Goal: Information Seeking & Learning: Learn about a topic

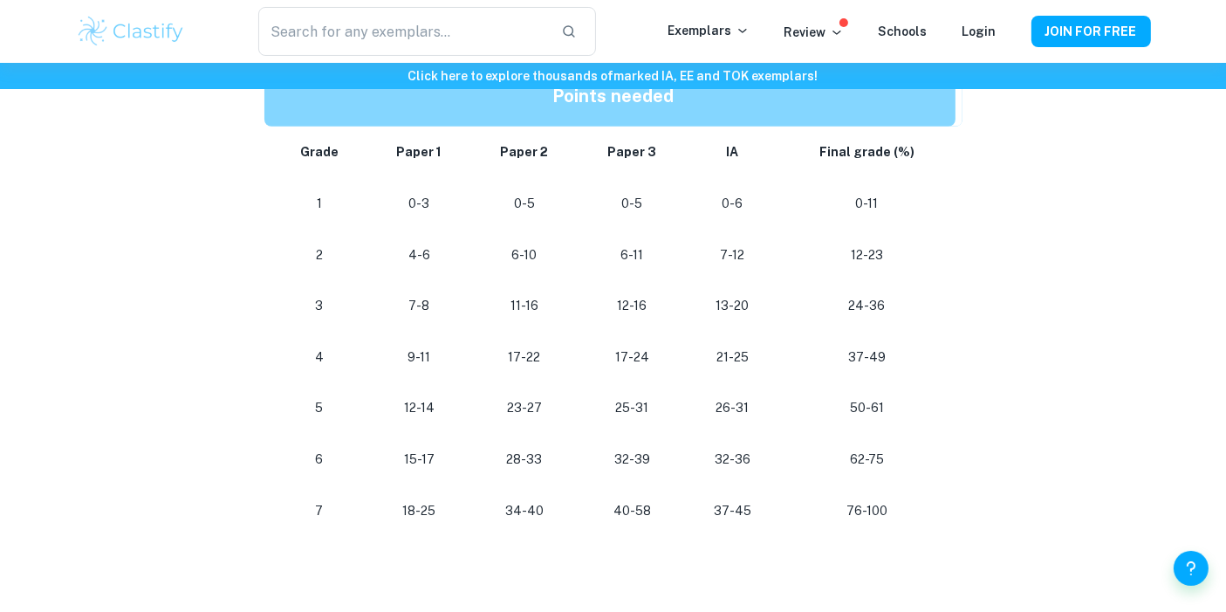
scroll to position [969, 0]
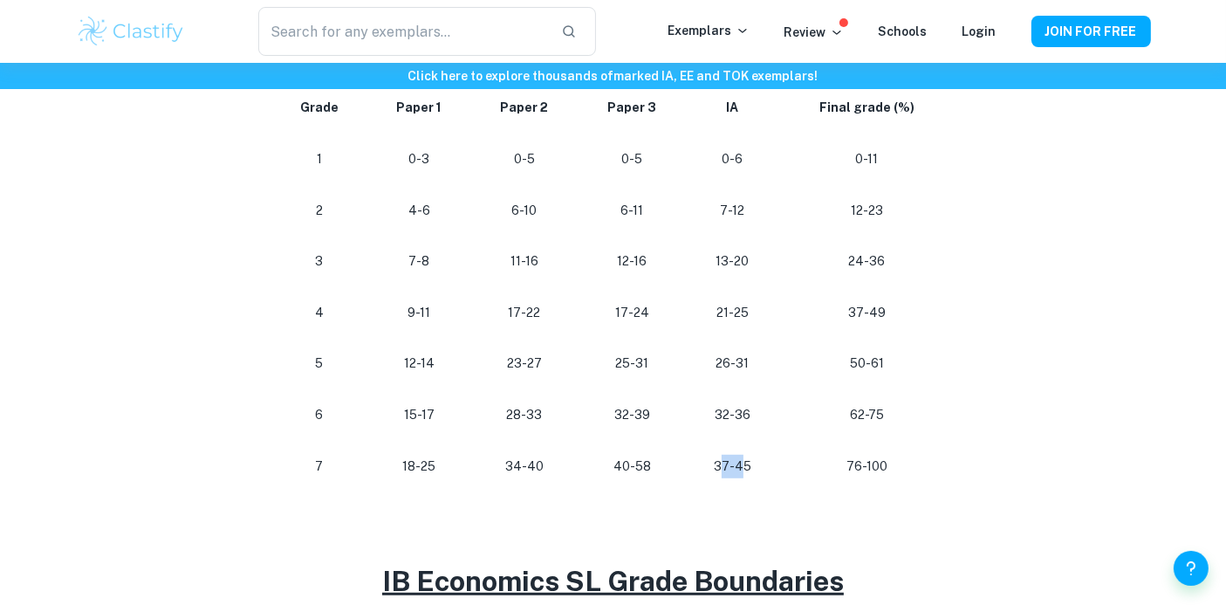
drag, startPoint x: 745, startPoint y: 463, endPoint x: 724, endPoint y: 464, distance: 21.0
click at [724, 464] on p "37-45" at bounding box center [732, 467] width 65 height 24
drag, startPoint x: 754, startPoint y: 468, endPoint x: 266, endPoint y: 472, distance: 487.8
click at [266, 472] on tr "7 18-25 34-40 40-58 37-45 76-100" at bounding box center [613, 466] width 698 height 51
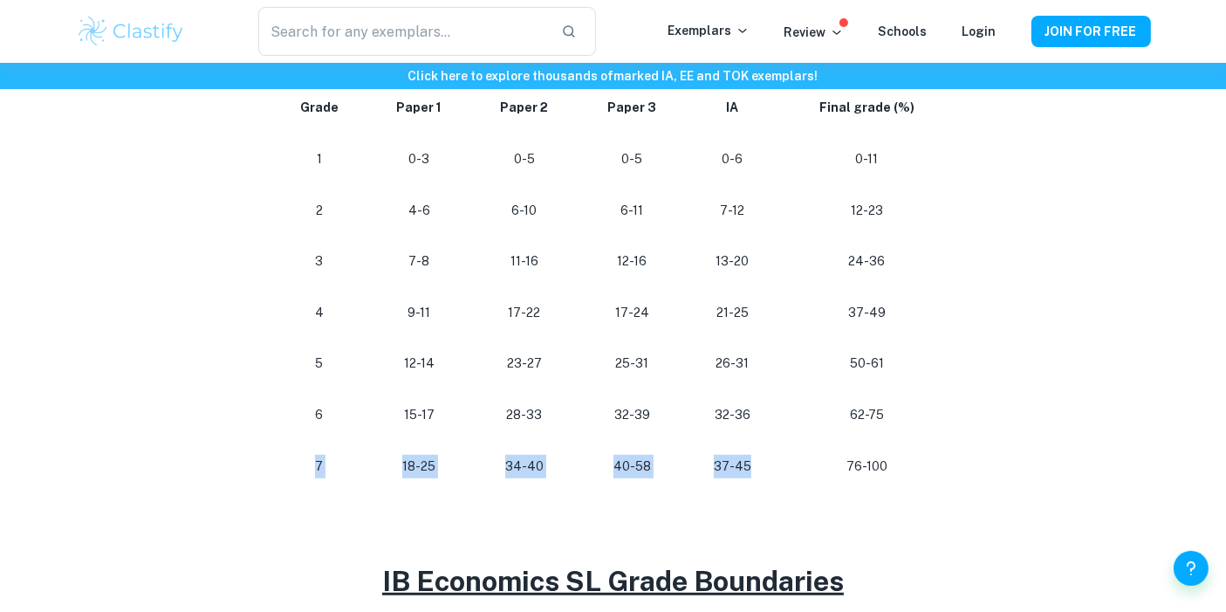
click at [266, 472] on td "7" at bounding box center [316, 466] width 104 height 51
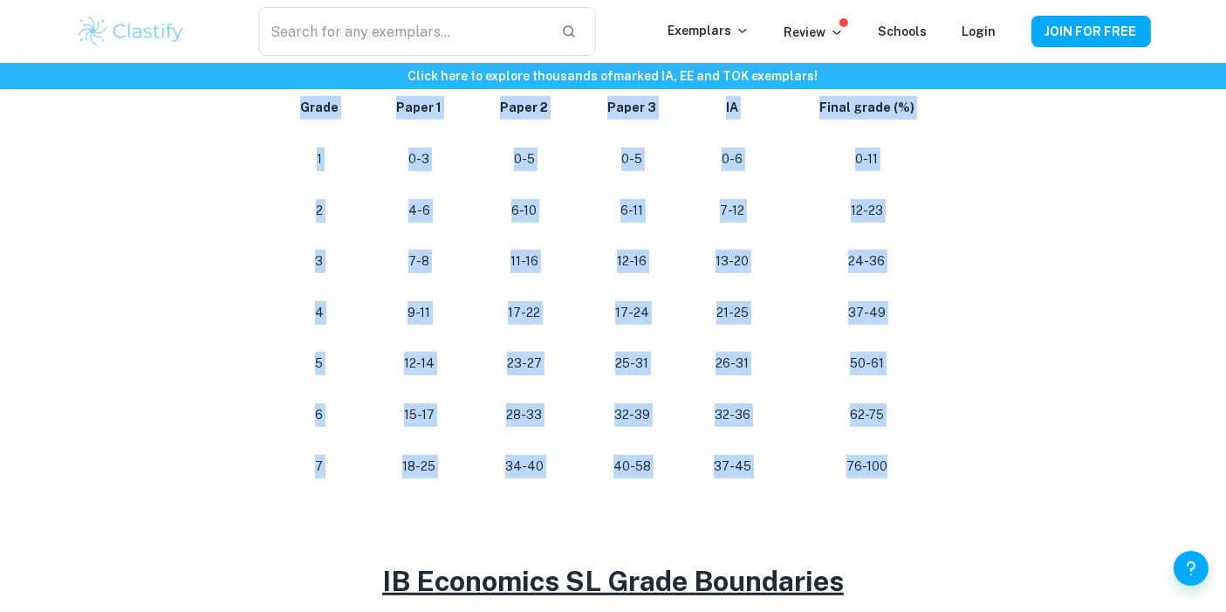
drag, startPoint x: 258, startPoint y: 472, endPoint x: 928, endPoint y: 469, distance: 669.3
click at [928, 469] on div "IB Economics Grade Boundaries By Roxanne • February 2, 2024 Get feedback on you…" at bounding box center [613, 335] width 1075 height 2340
click at [928, 469] on p "76-100" at bounding box center [866, 467] width 148 height 24
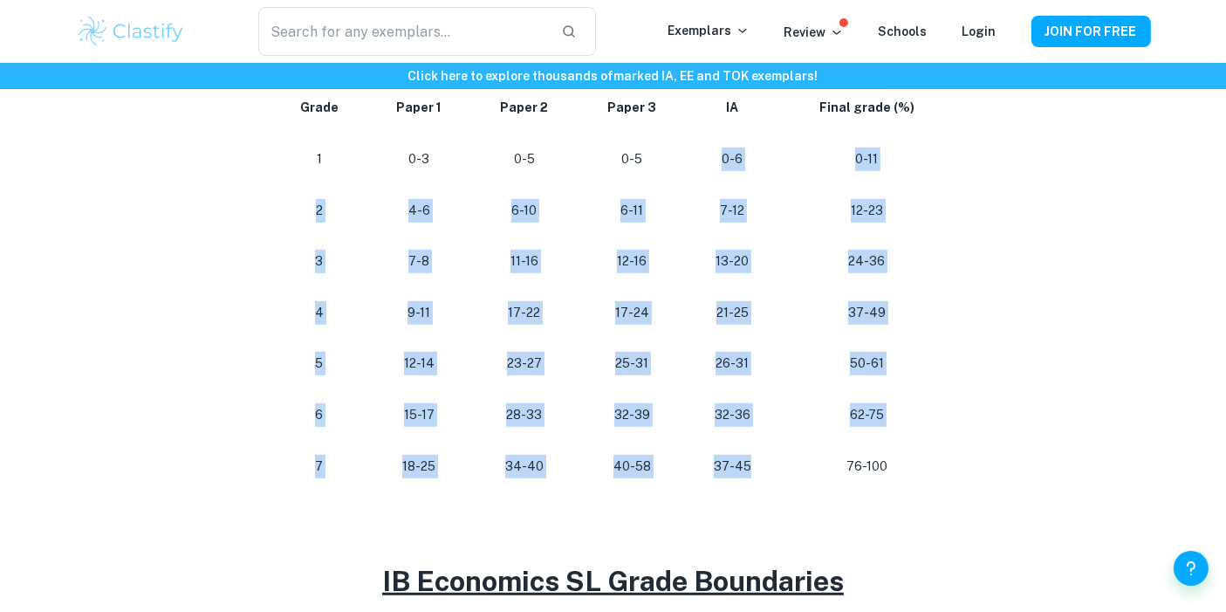
drag, startPoint x: 764, startPoint y: 464, endPoint x: 698, endPoint y: 166, distance: 305.5
click at [698, 166] on tbody "Grade Paper 1 Paper 2 Paper 3 IA Final grade (%) 1 0-3 0-5 0-5 0-6 0-11 2 4-6 6…" at bounding box center [613, 286] width 698 height 409
click at [700, 168] on td "0-6" at bounding box center [732, 159] width 92 height 51
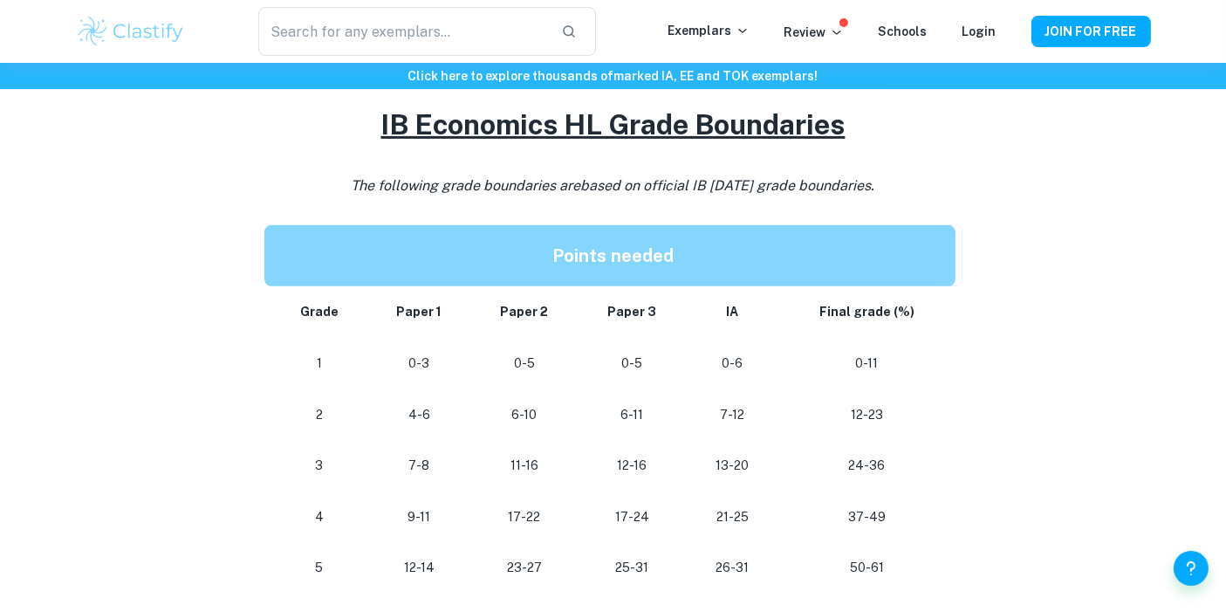
scroll to position [768, 0]
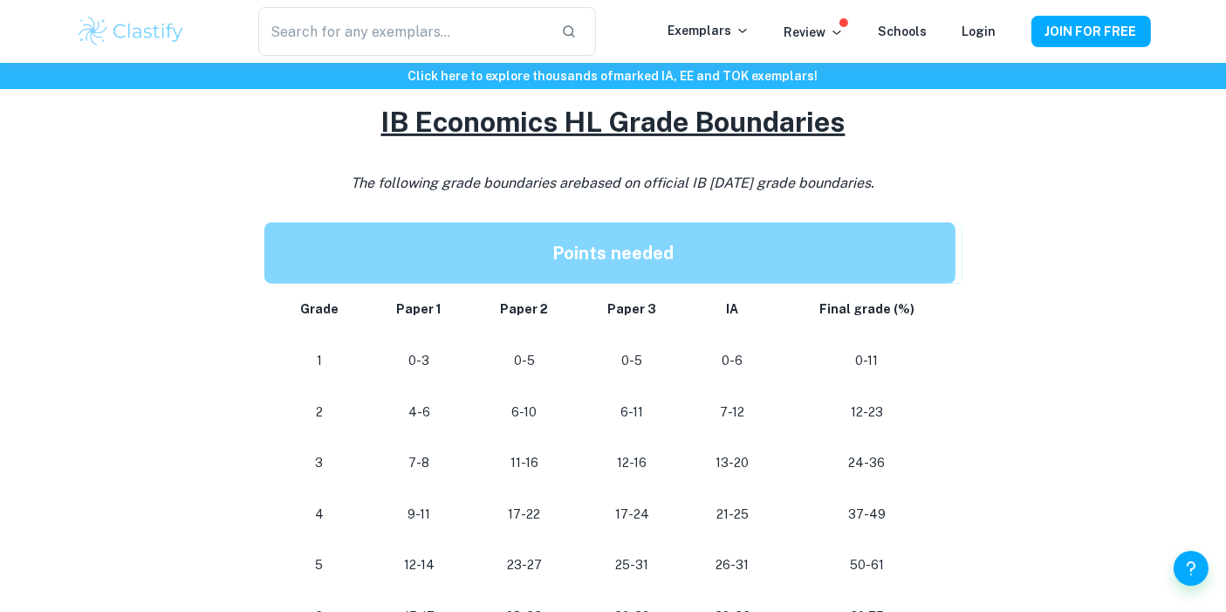
click at [1097, 433] on div "IB Economics Grade Boundaries By Roxanne • February 2, 2024 Get feedback on you…" at bounding box center [613, 536] width 1075 height 2340
click at [1098, 267] on div "IB Economics Grade Boundaries By Roxanne • February 2, 2024 Get feedback on you…" at bounding box center [613, 536] width 1075 height 2340
click at [204, 298] on div "IB Economics Grade Boundaries By Roxanne • February 2, 2024 Get feedback on you…" at bounding box center [613, 536] width 1075 height 2340
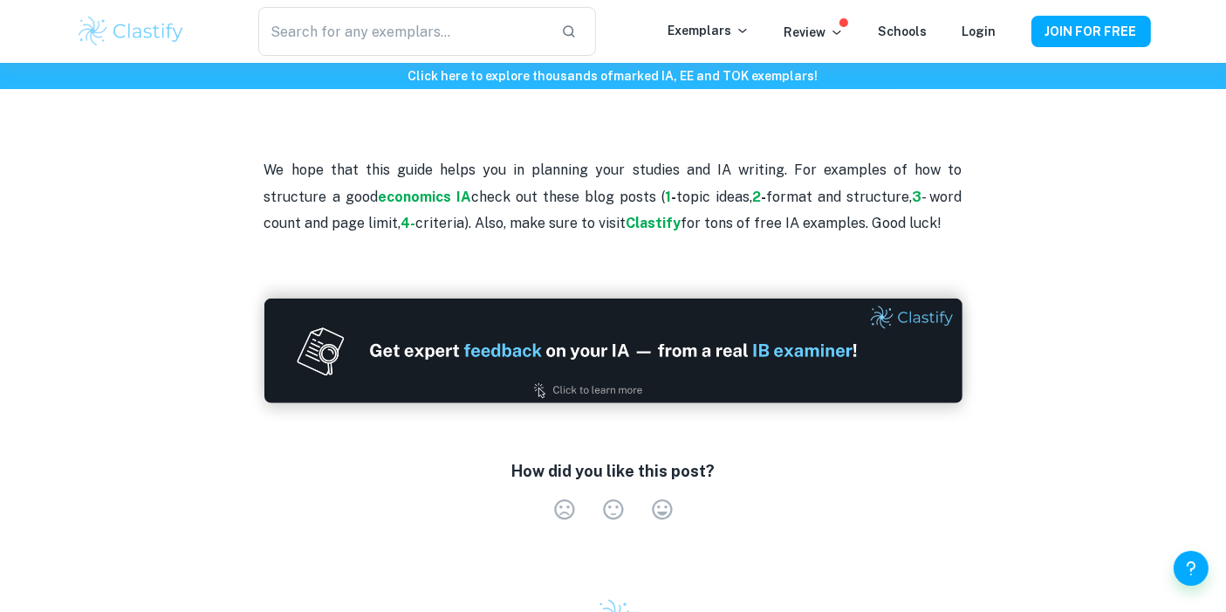
scroll to position [2029, 0]
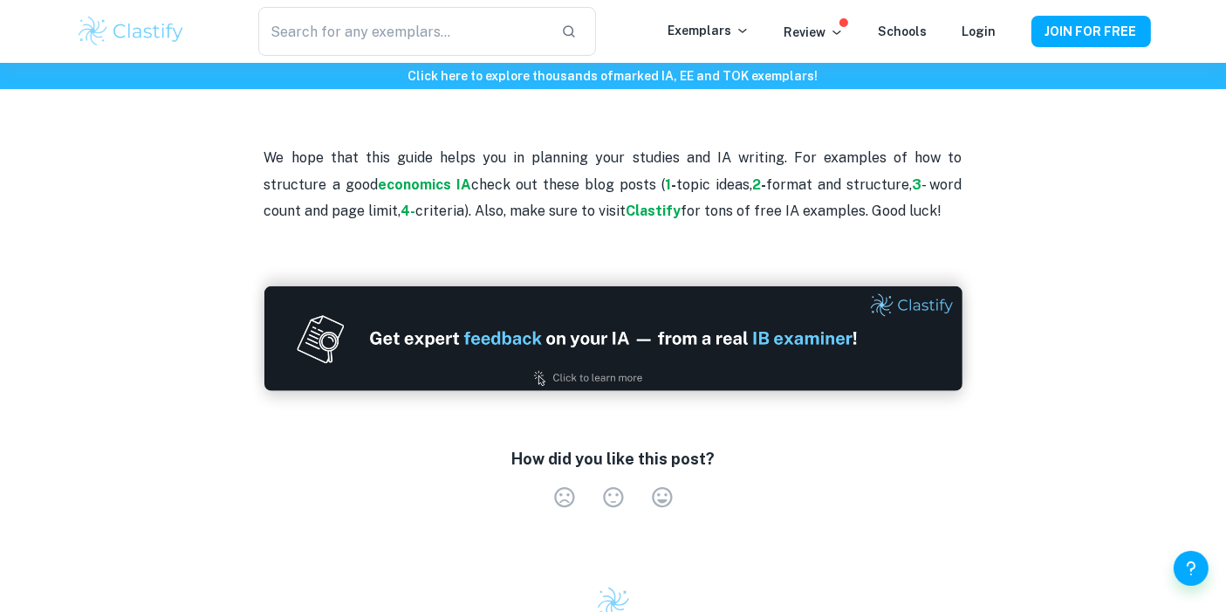
drag, startPoint x: 516, startPoint y: 152, endPoint x: 1007, endPoint y: 204, distance: 494.1
drag, startPoint x: 983, startPoint y: 216, endPoint x: 278, endPoint y: 159, distance: 707.3
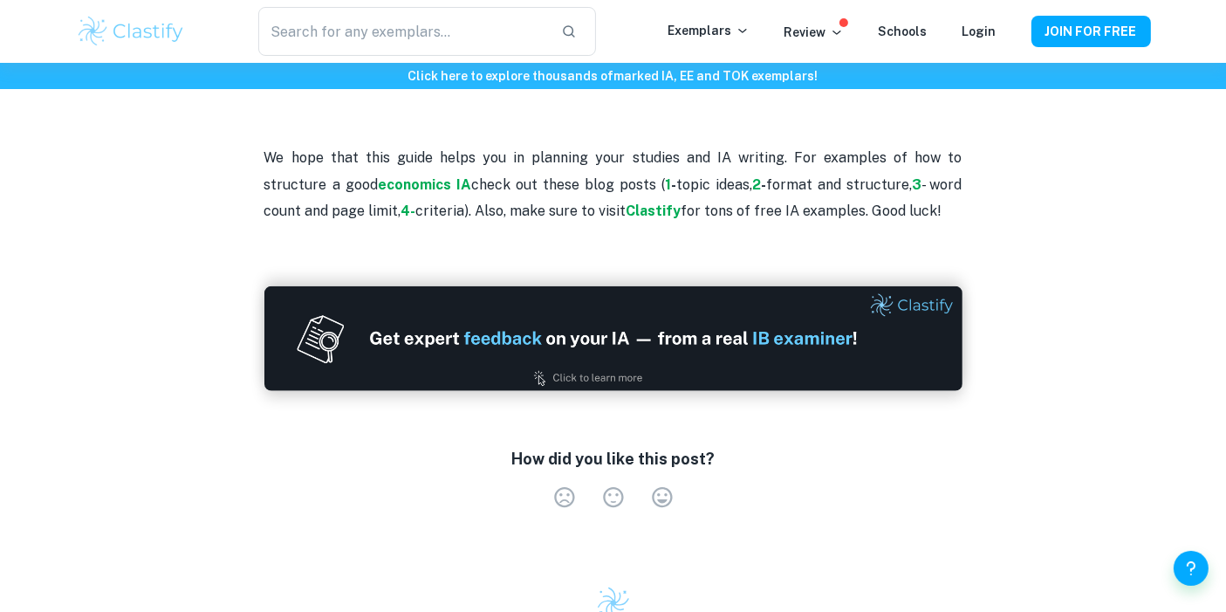
click at [278, 159] on p "We hope that this guide helps you in planning your studies and IA writing. For …" at bounding box center [613, 184] width 698 height 79
click at [378, 185] on strong "economics IA" at bounding box center [424, 184] width 93 height 17
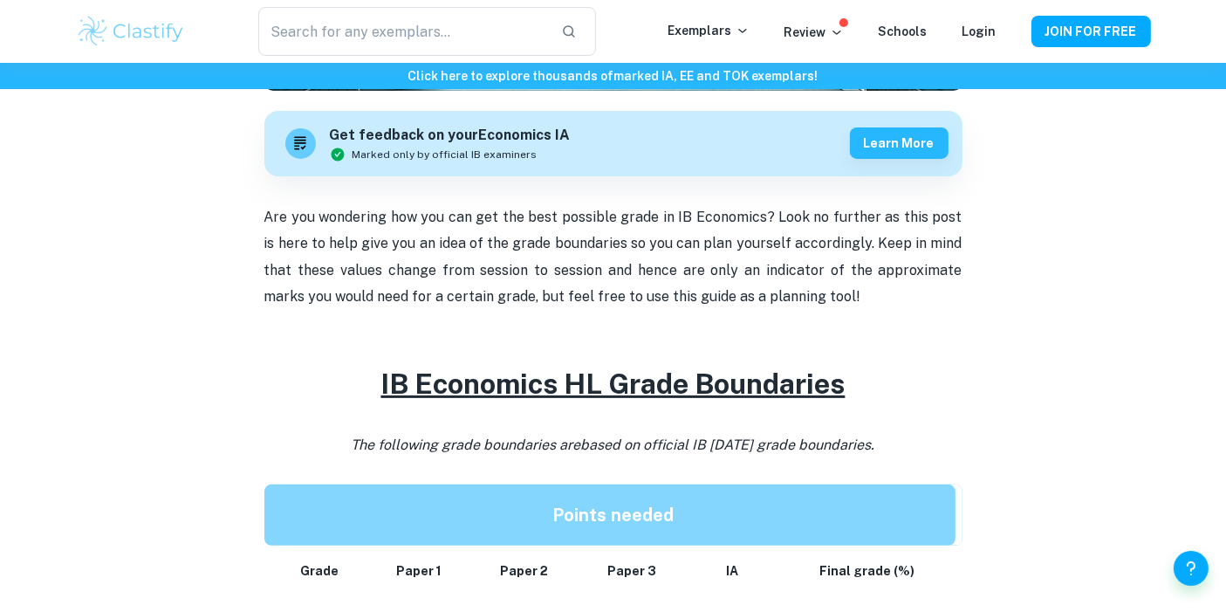
scroll to position [0, 0]
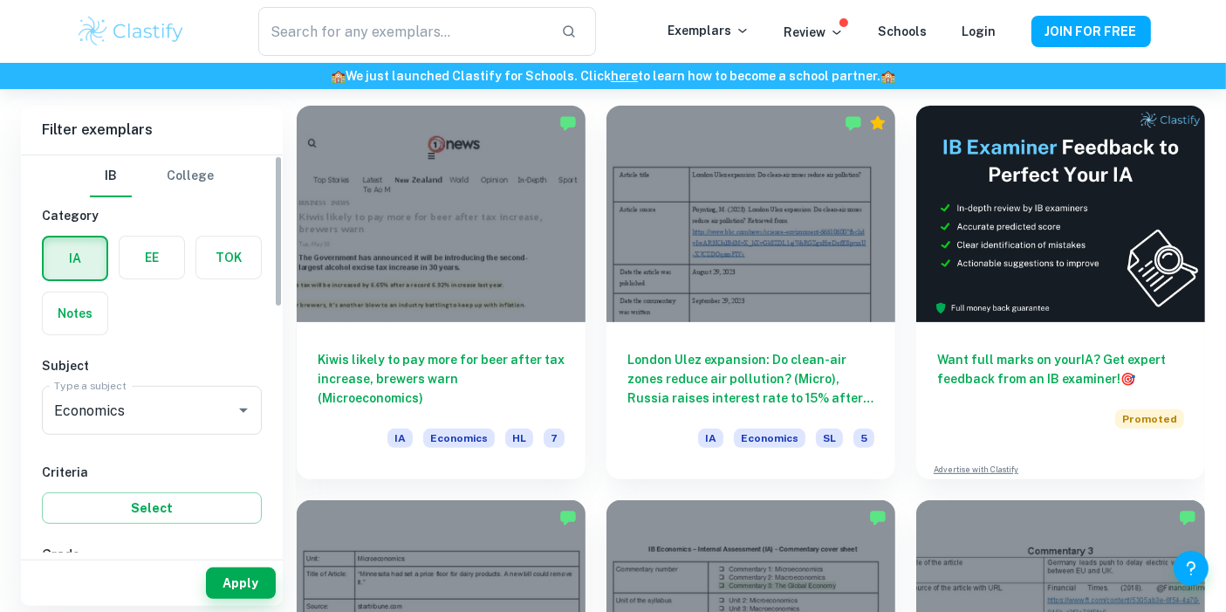
scroll to position [484, 0]
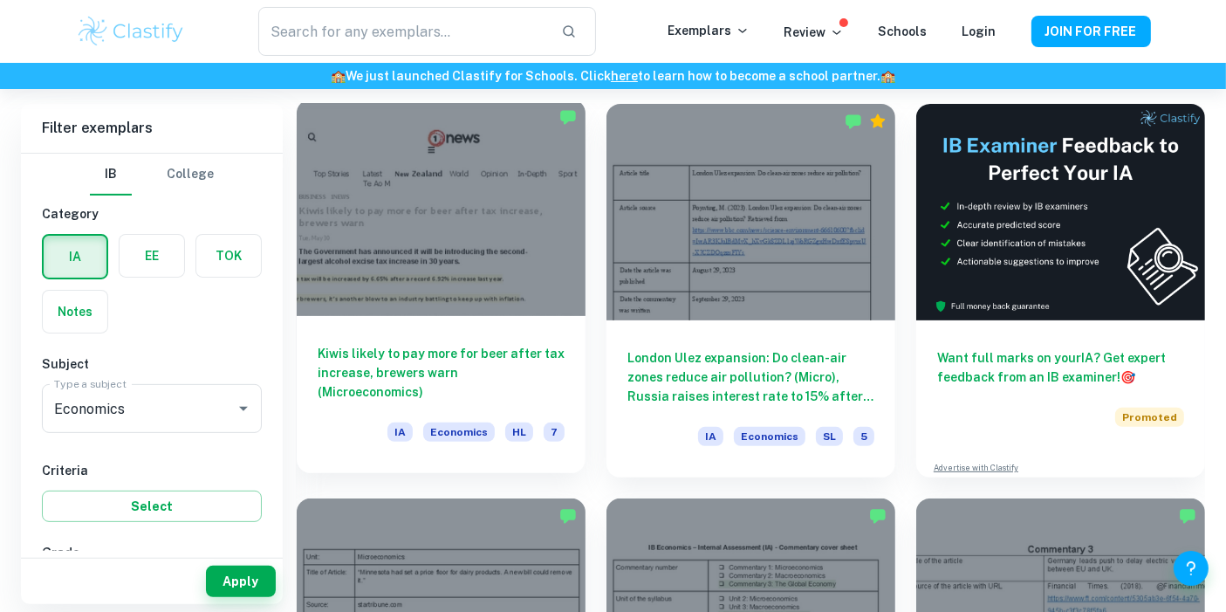
click at [532, 220] on div at bounding box center [441, 207] width 289 height 216
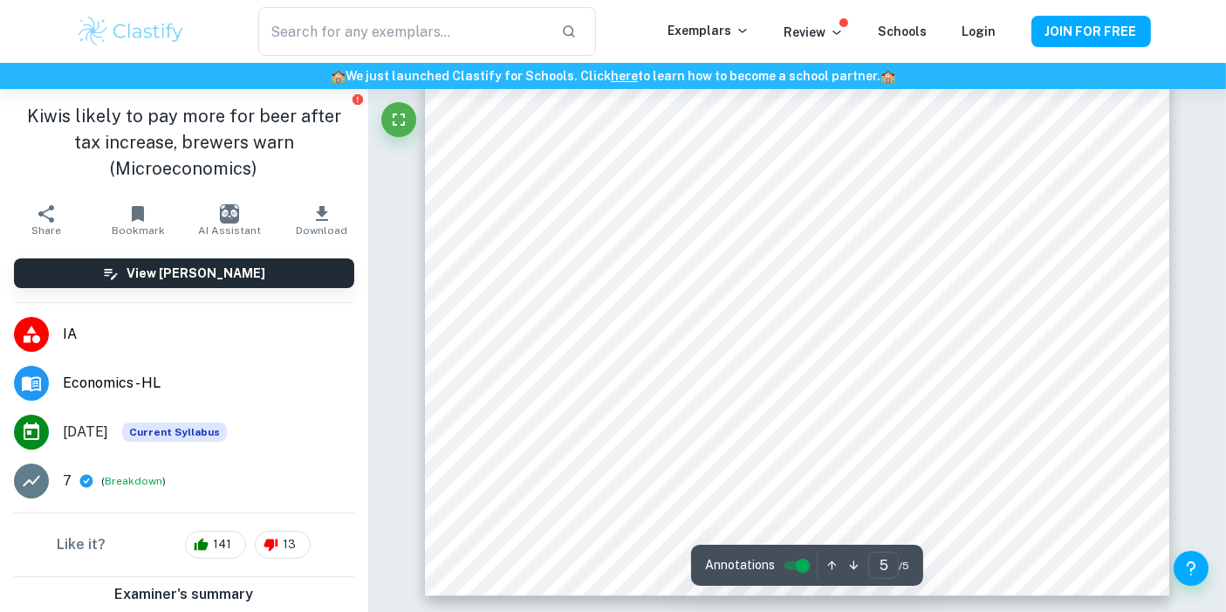
scroll to position [4759, 0]
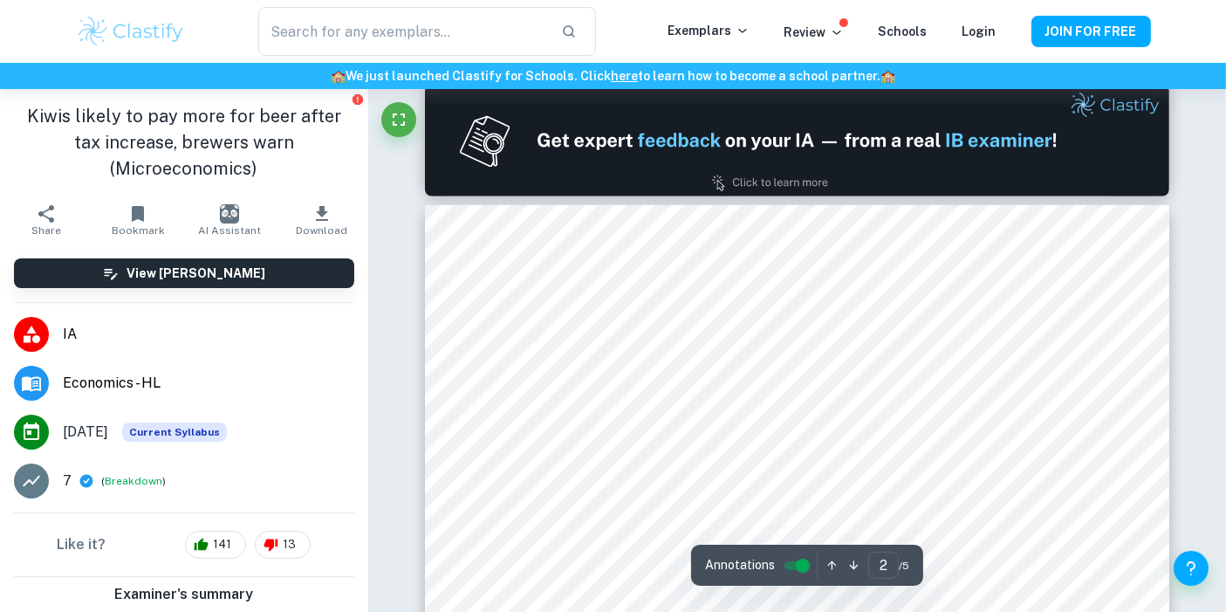
type input "1"
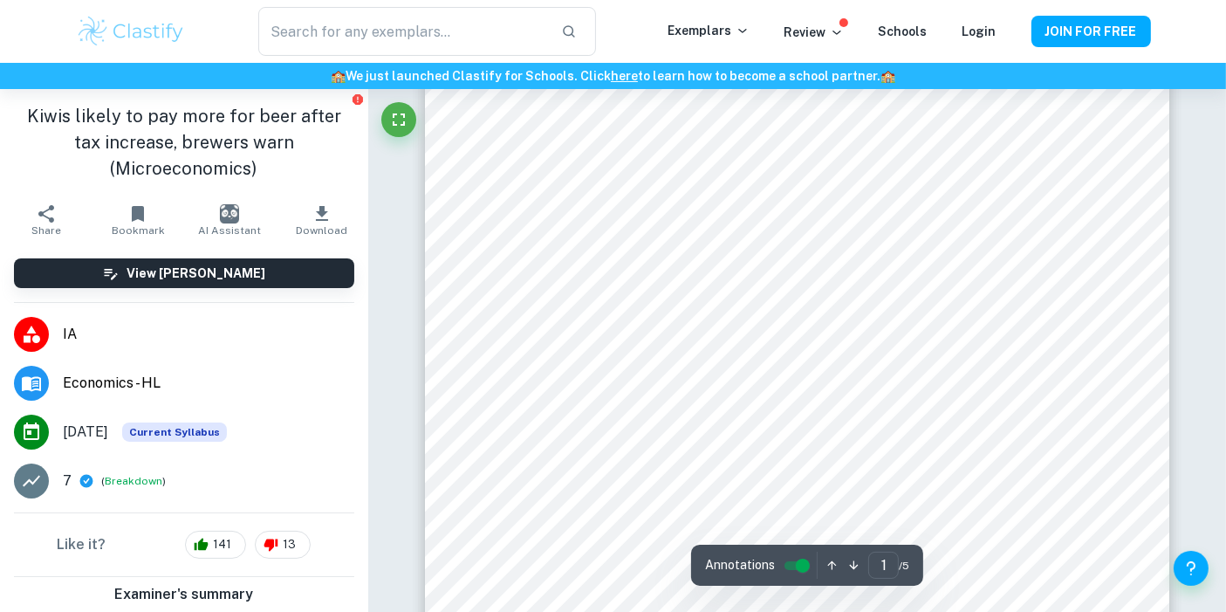
scroll to position [9, 0]
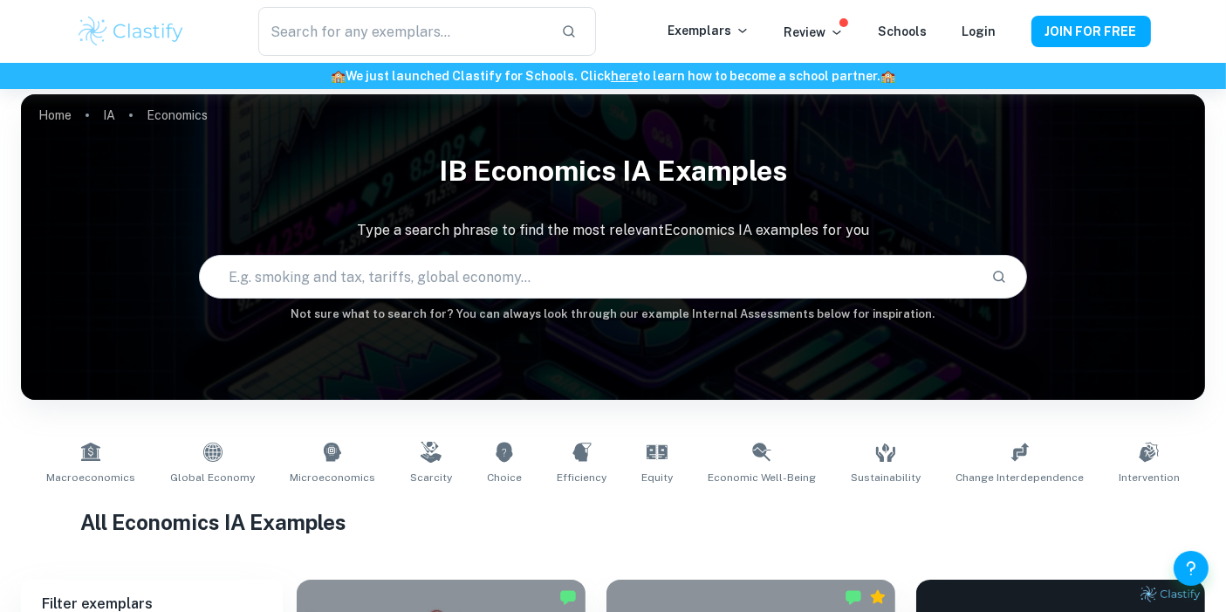
scroll to position [484, 0]
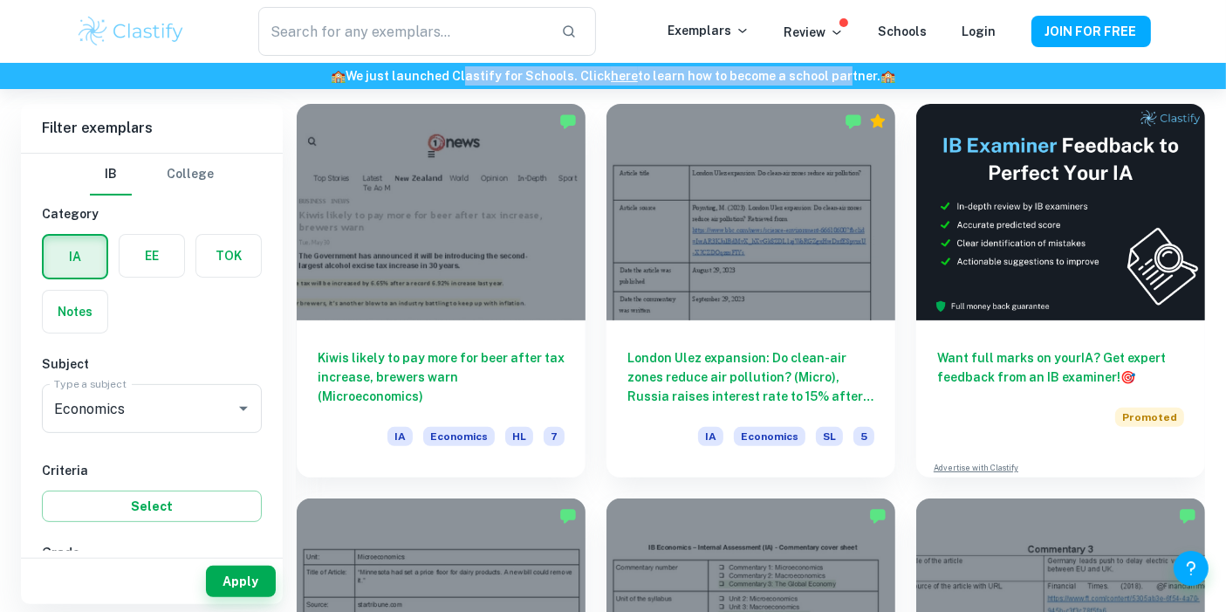
drag, startPoint x: 466, startPoint y: 75, endPoint x: 837, endPoint y: 71, distance: 370.9
click at [837, 71] on h6 "🏫 We just launched Clastify for Schools. Click here to learn how to become a sc…" at bounding box center [612, 75] width 1219 height 19
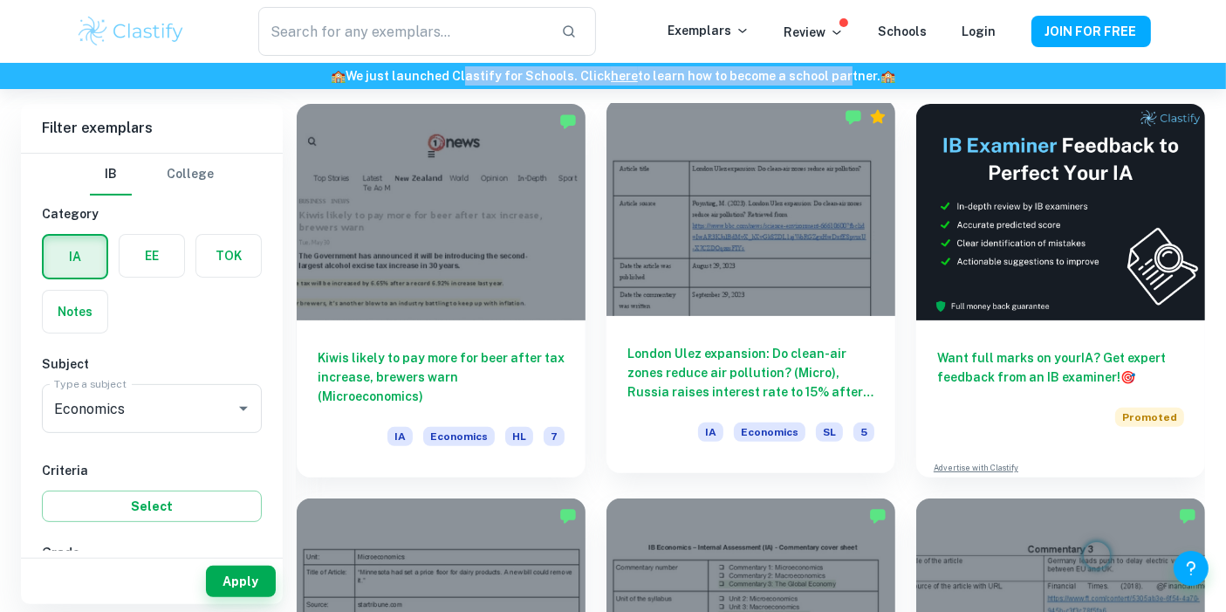
click at [814, 262] on div at bounding box center [750, 207] width 289 height 216
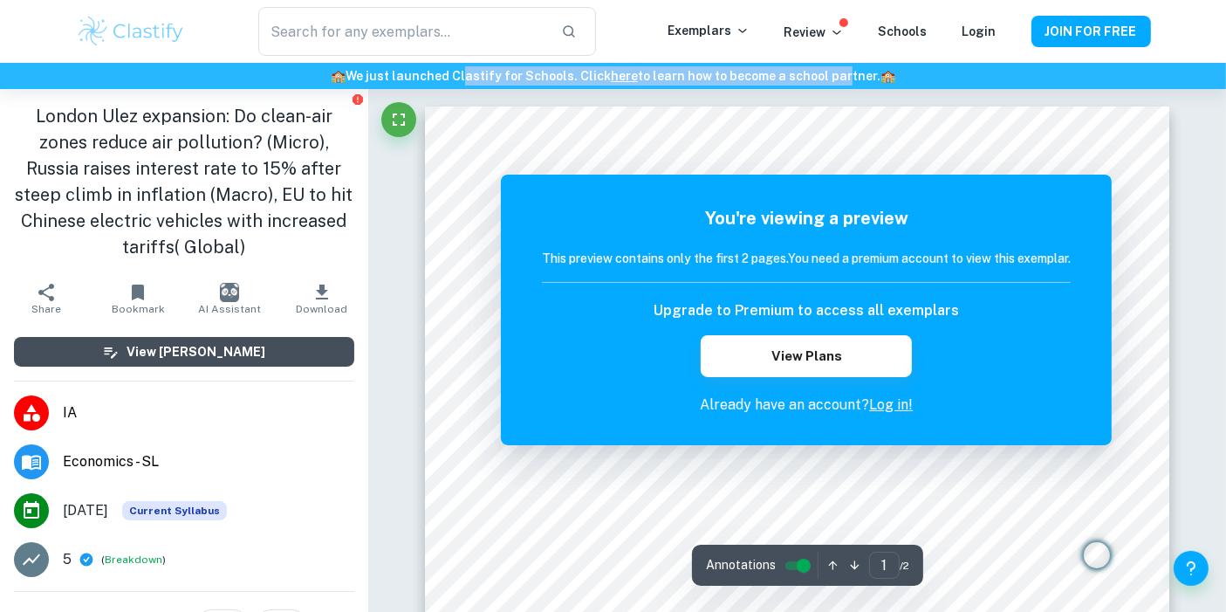
click at [245, 355] on button "View [PERSON_NAME]" at bounding box center [184, 352] width 340 height 30
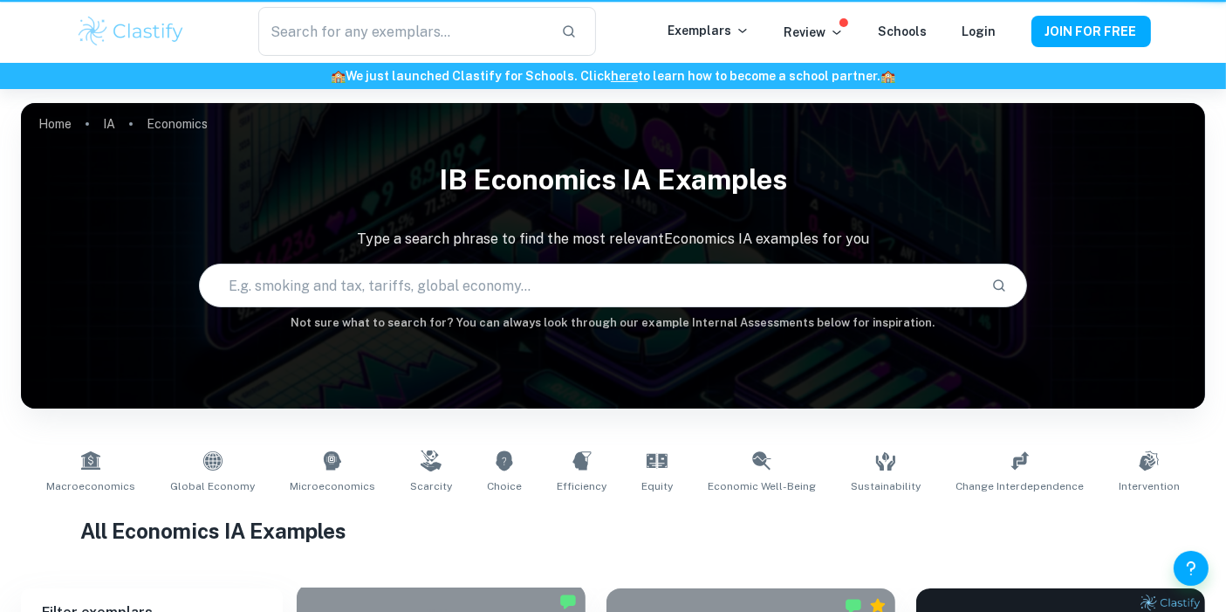
scroll to position [484, 0]
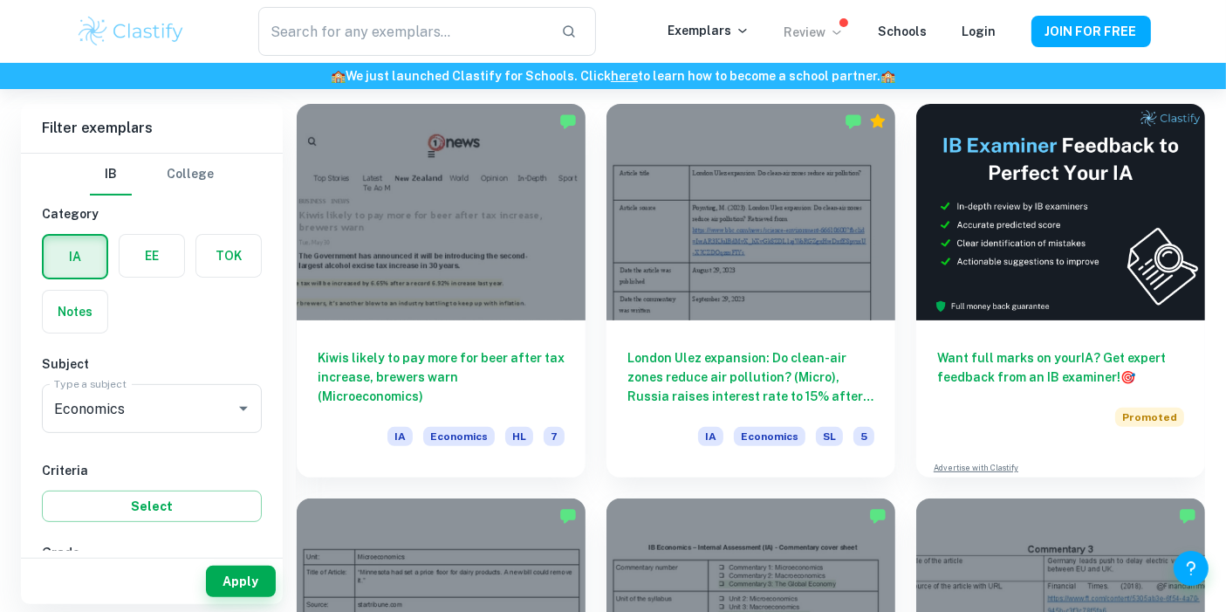
click at [819, 36] on p "Review" at bounding box center [813, 32] width 59 height 19
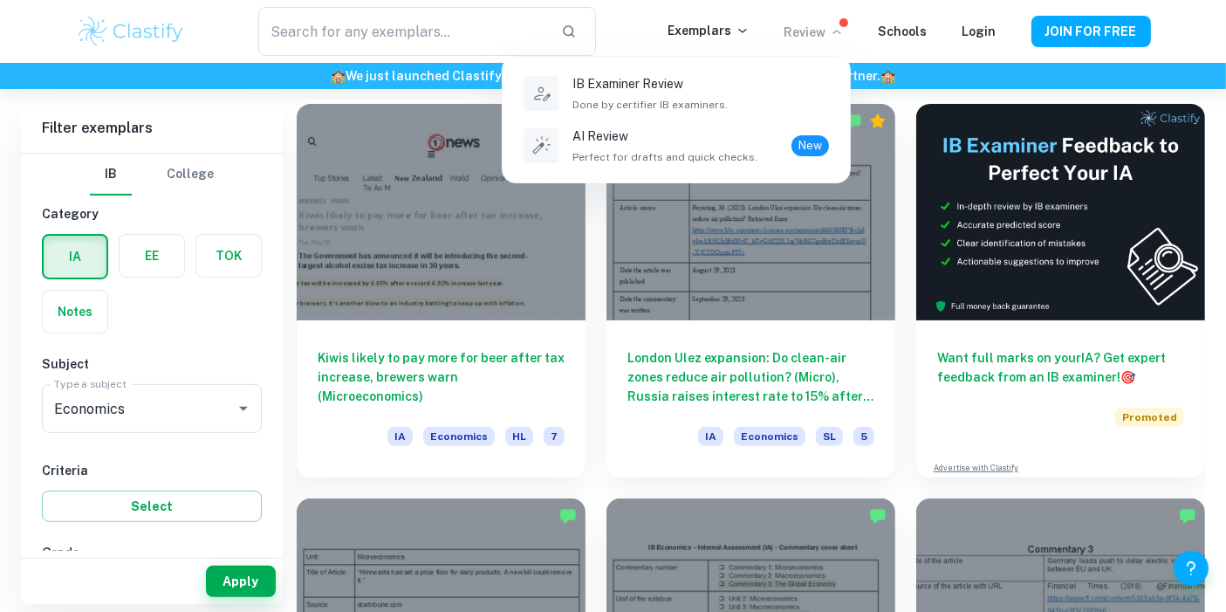
click at [748, 31] on div at bounding box center [613, 306] width 1226 height 612
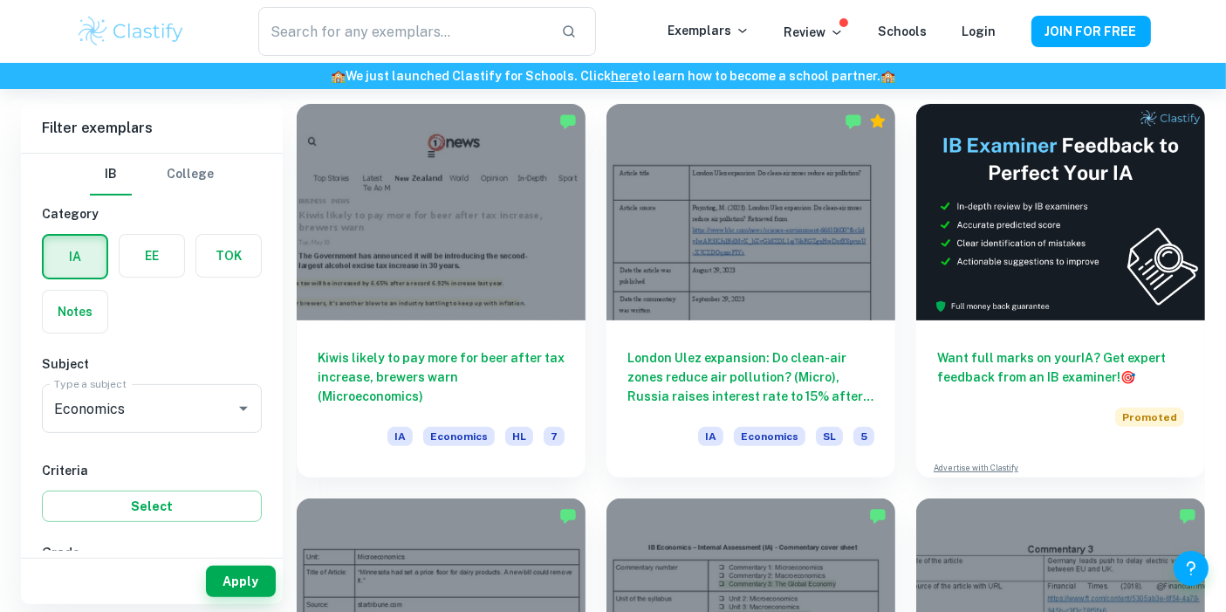
click at [733, 33] on p "Exemplars" at bounding box center [708, 30] width 81 height 19
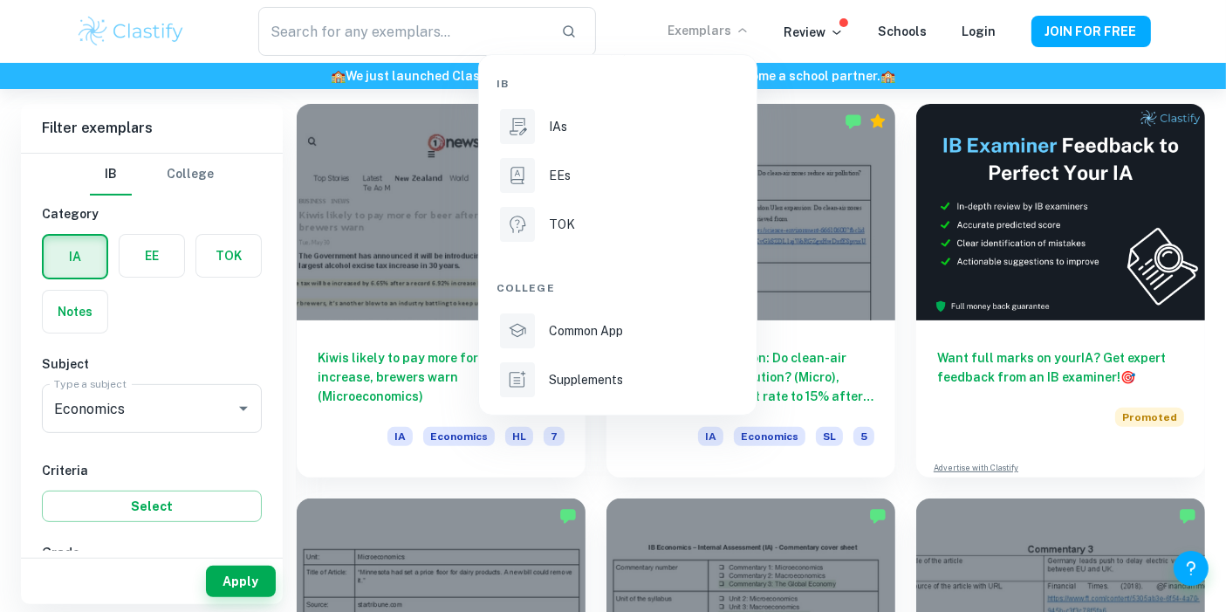
click at [194, 120] on div at bounding box center [613, 306] width 1226 height 612
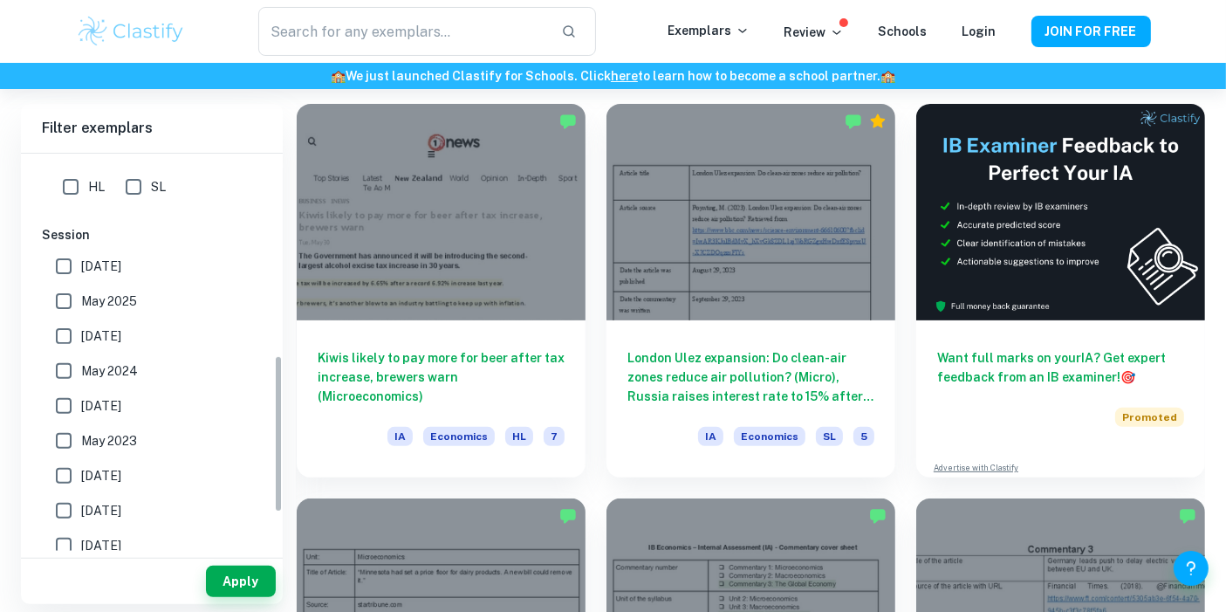
scroll to position [511, 0]
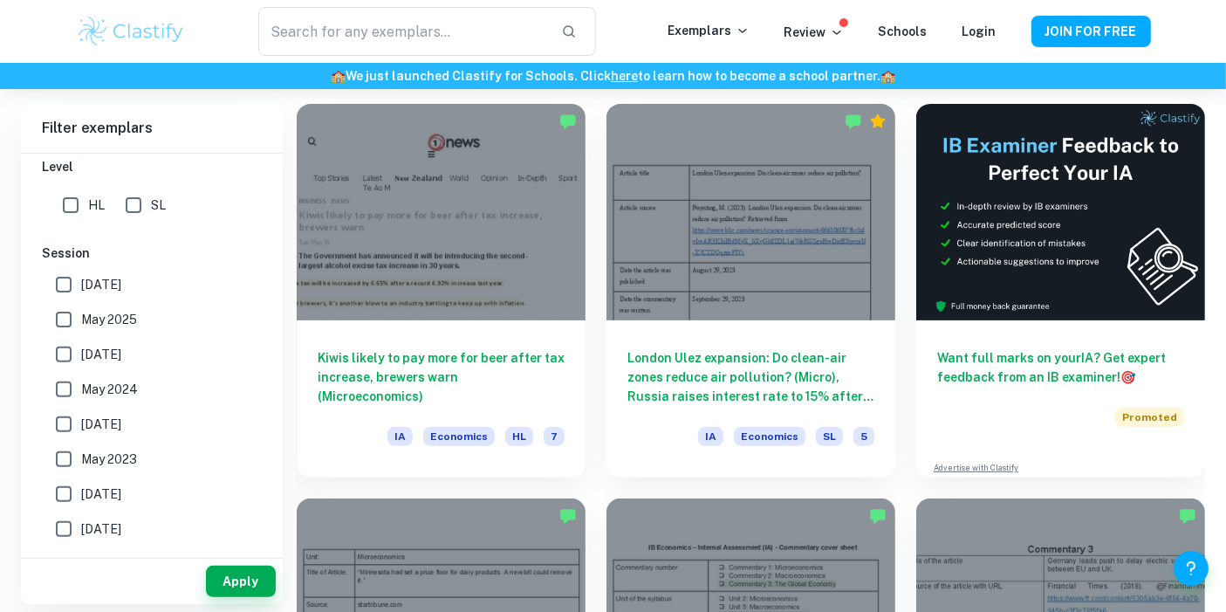
click at [70, 317] on input "May 2025" at bounding box center [63, 319] width 35 height 35
checkbox input "true"
click at [256, 588] on button "Apply" at bounding box center [241, 580] width 70 height 31
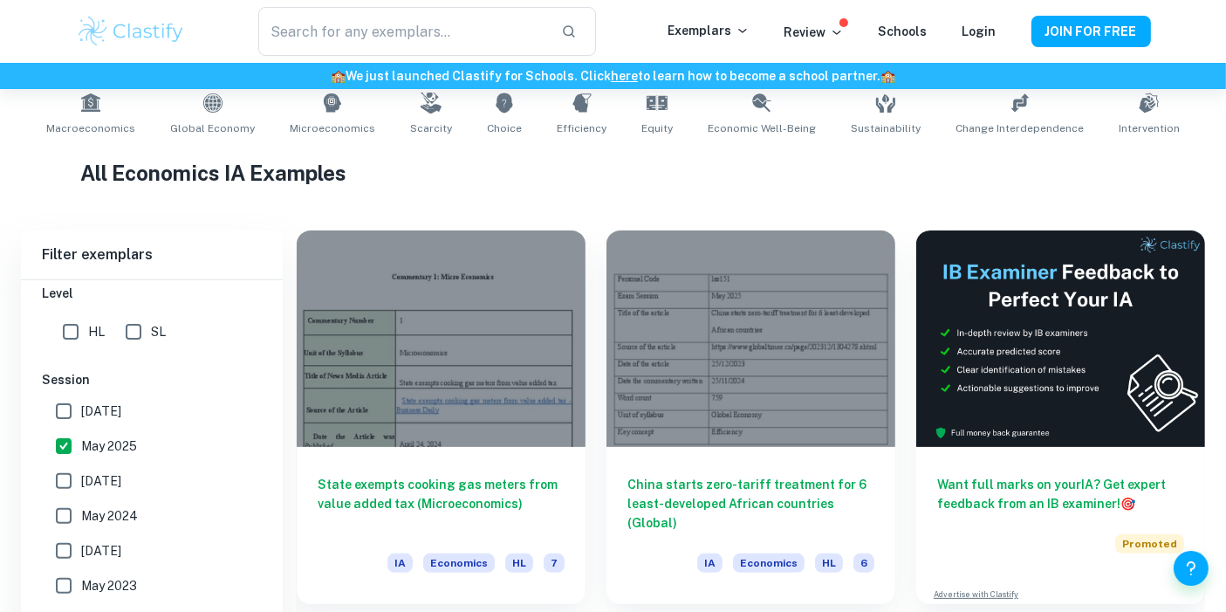
scroll to position [484, 0]
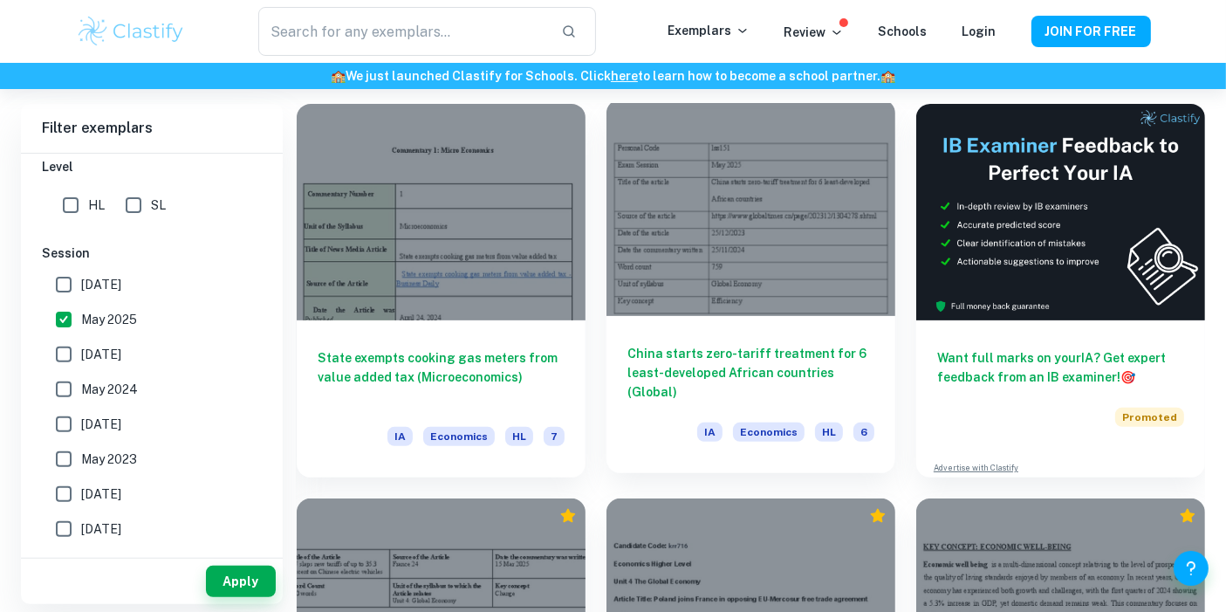
click at [678, 255] on div at bounding box center [750, 207] width 289 height 216
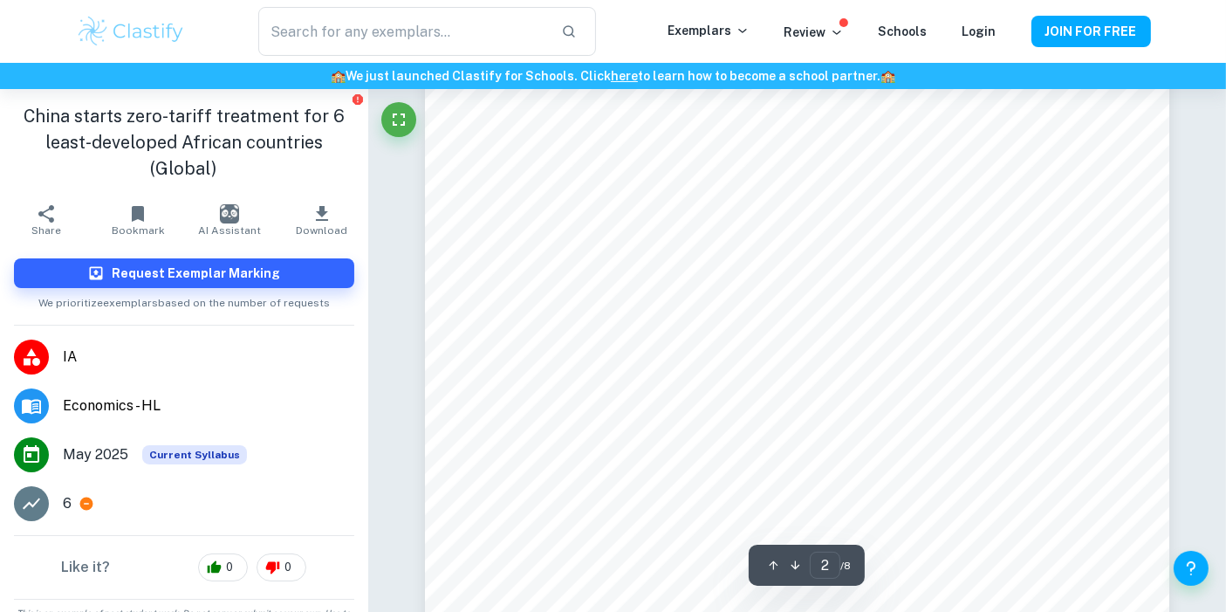
scroll to position [1551, 0]
click at [395, 123] on icon "Fullscreen" at bounding box center [398, 119] width 21 height 21
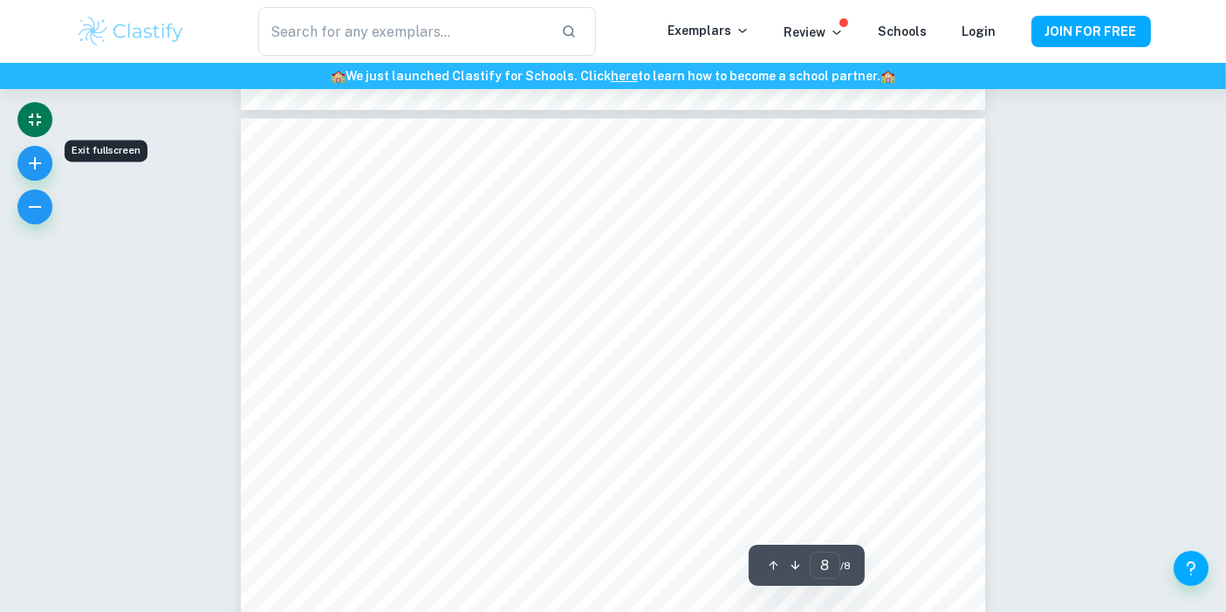
scroll to position [7854, 0]
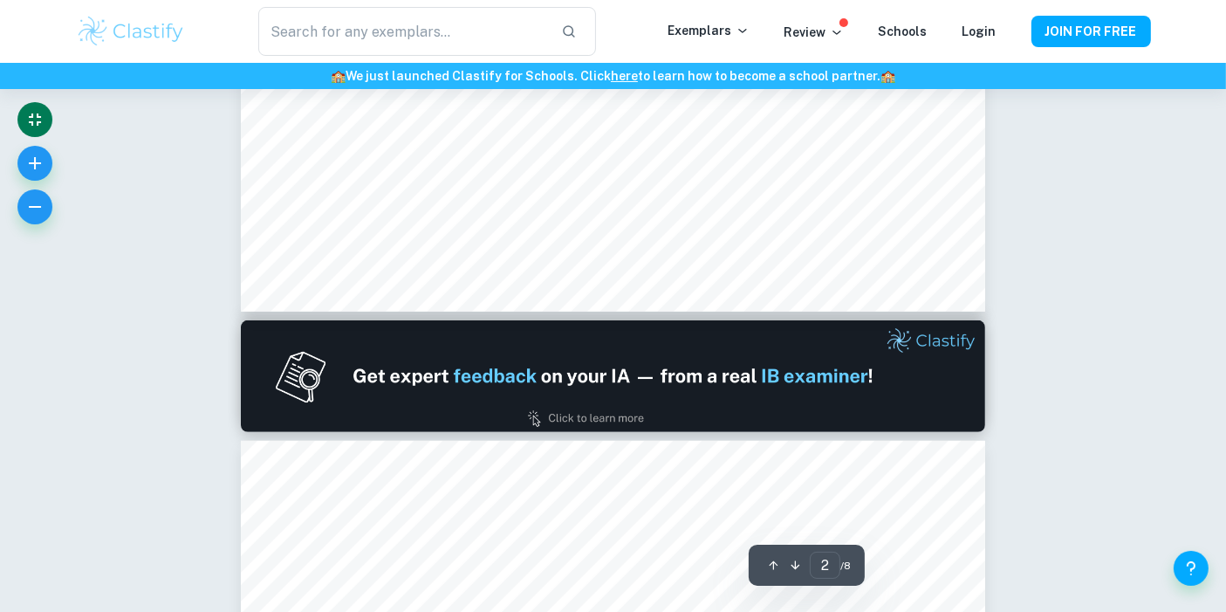
type input "1"
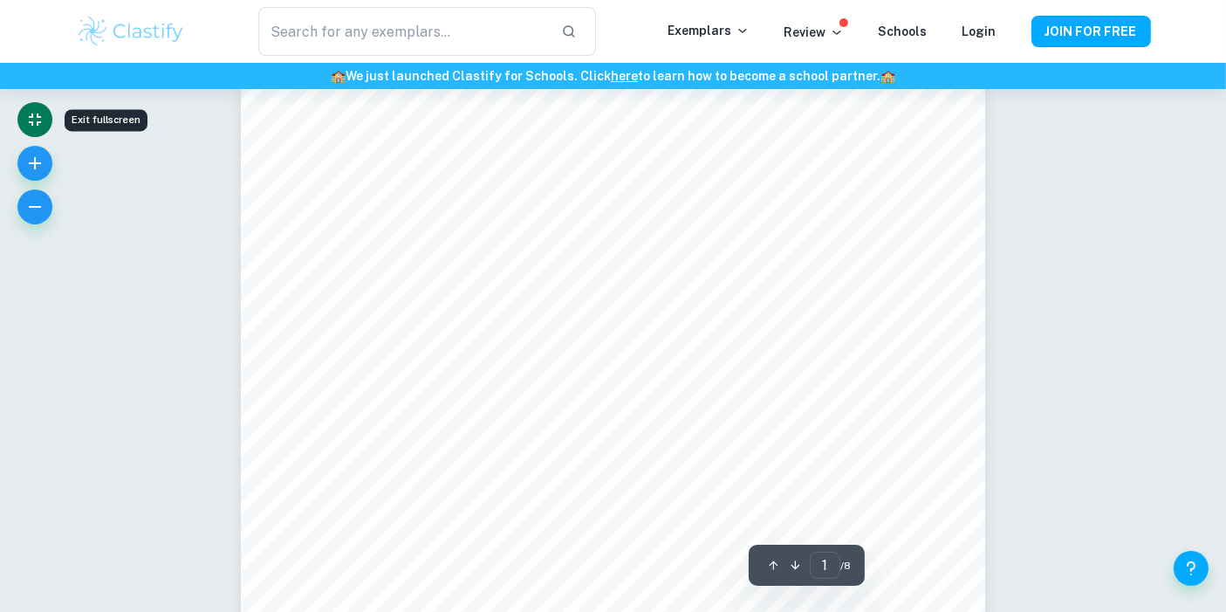
click at [35, 118] on icon "Exit fullscreen" at bounding box center [34, 119] width 21 height 21
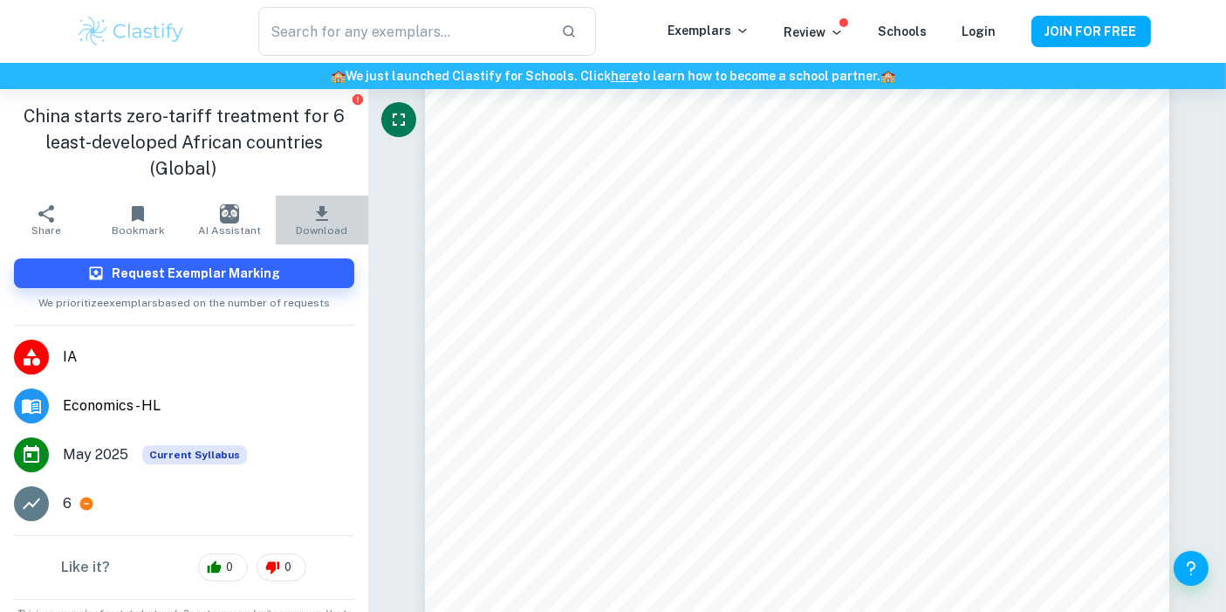
click at [315, 219] on icon "button" at bounding box center [322, 213] width 21 height 21
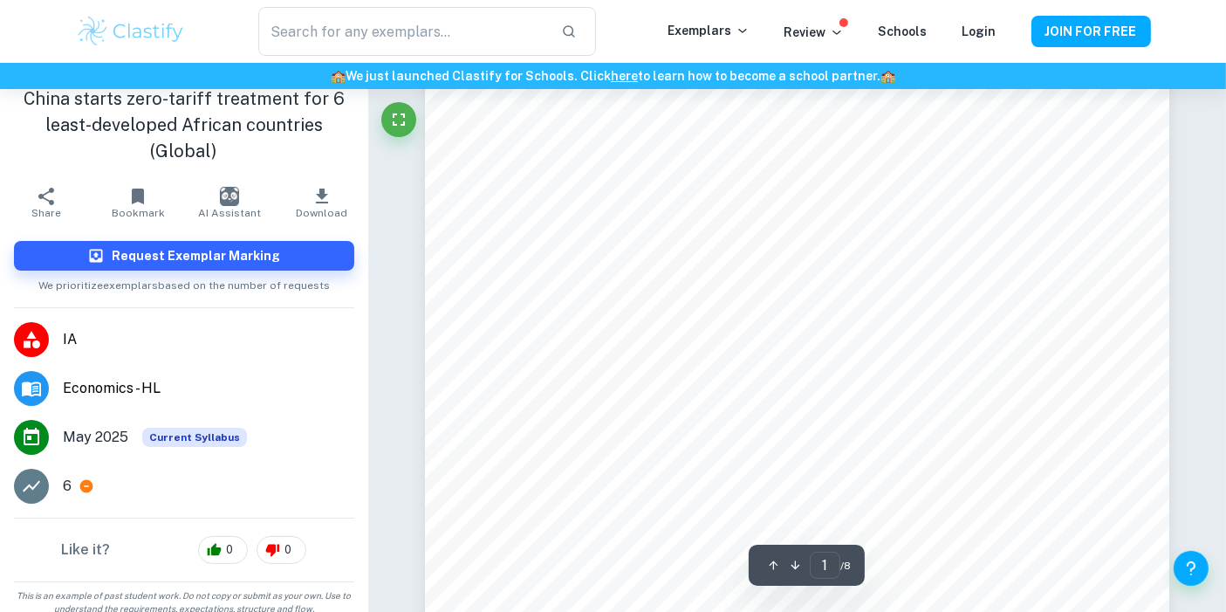
scroll to position [26, 0]
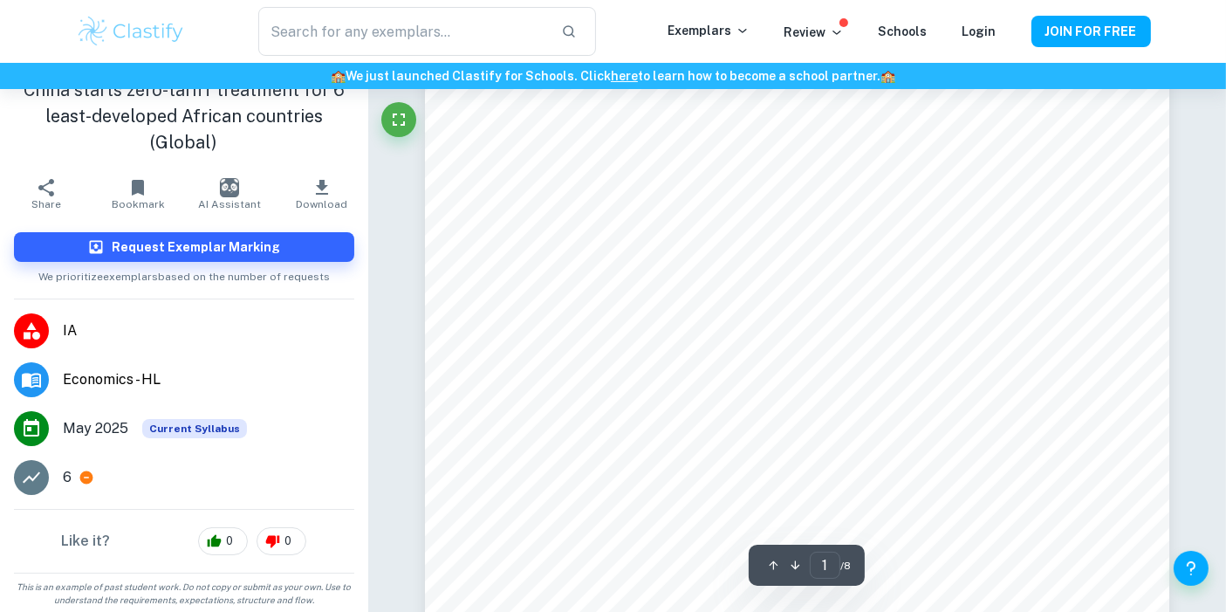
click at [28, 480] on icon at bounding box center [31, 477] width 21 height 21
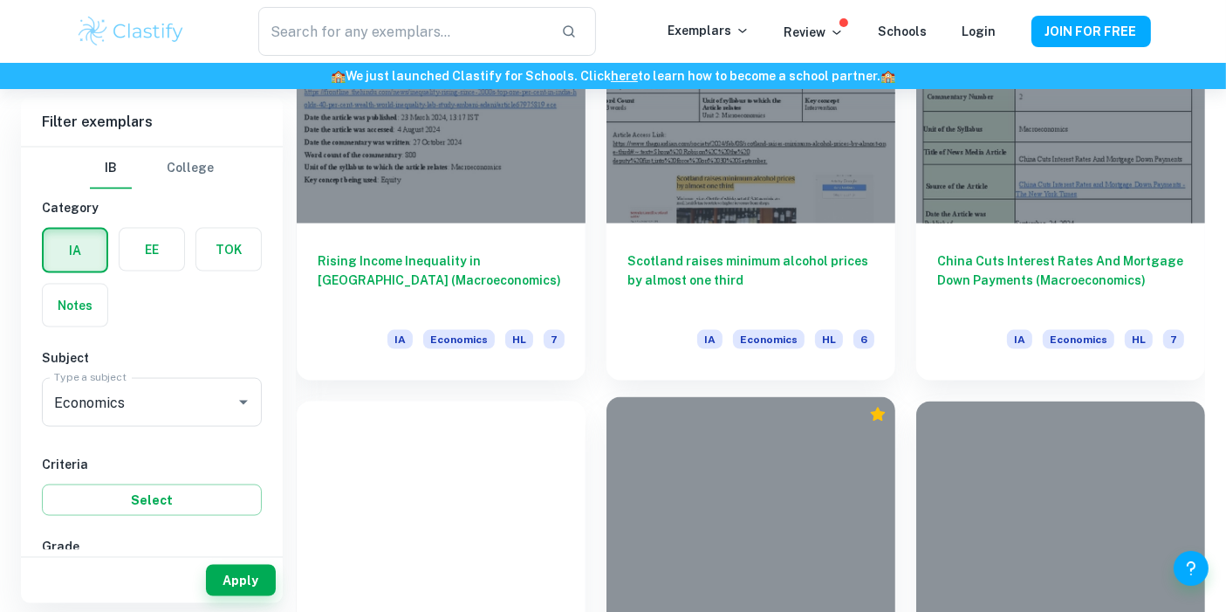
scroll to position [2618, 0]
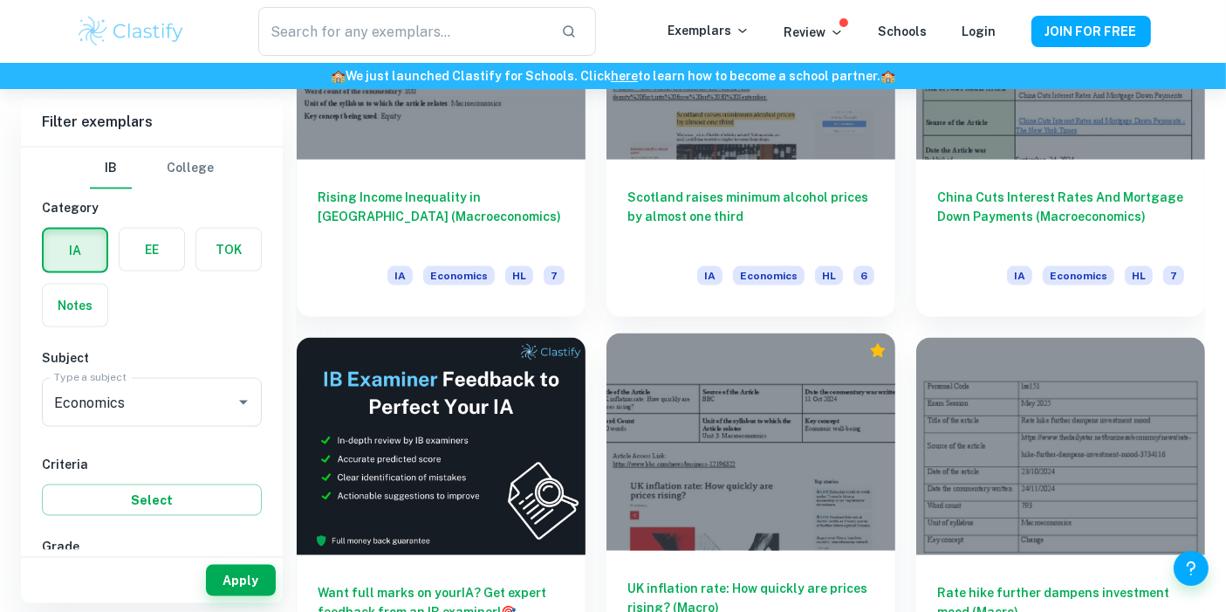
click at [745, 440] on div at bounding box center [750, 441] width 289 height 216
